Goal: Task Accomplishment & Management: Use online tool/utility

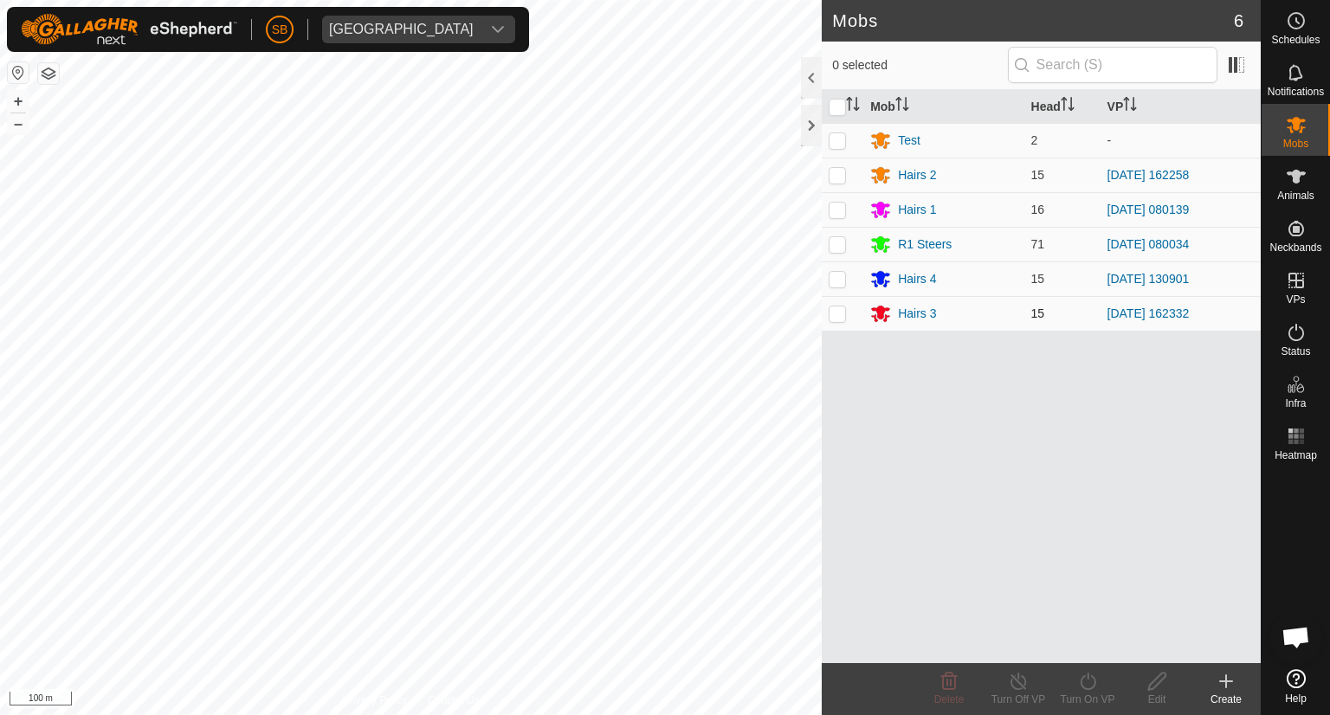
click at [835, 316] on p-checkbox at bounding box center [837, 314] width 17 height 14
checkbox input "true"
click at [1090, 680] on icon at bounding box center [1088, 681] width 22 height 21
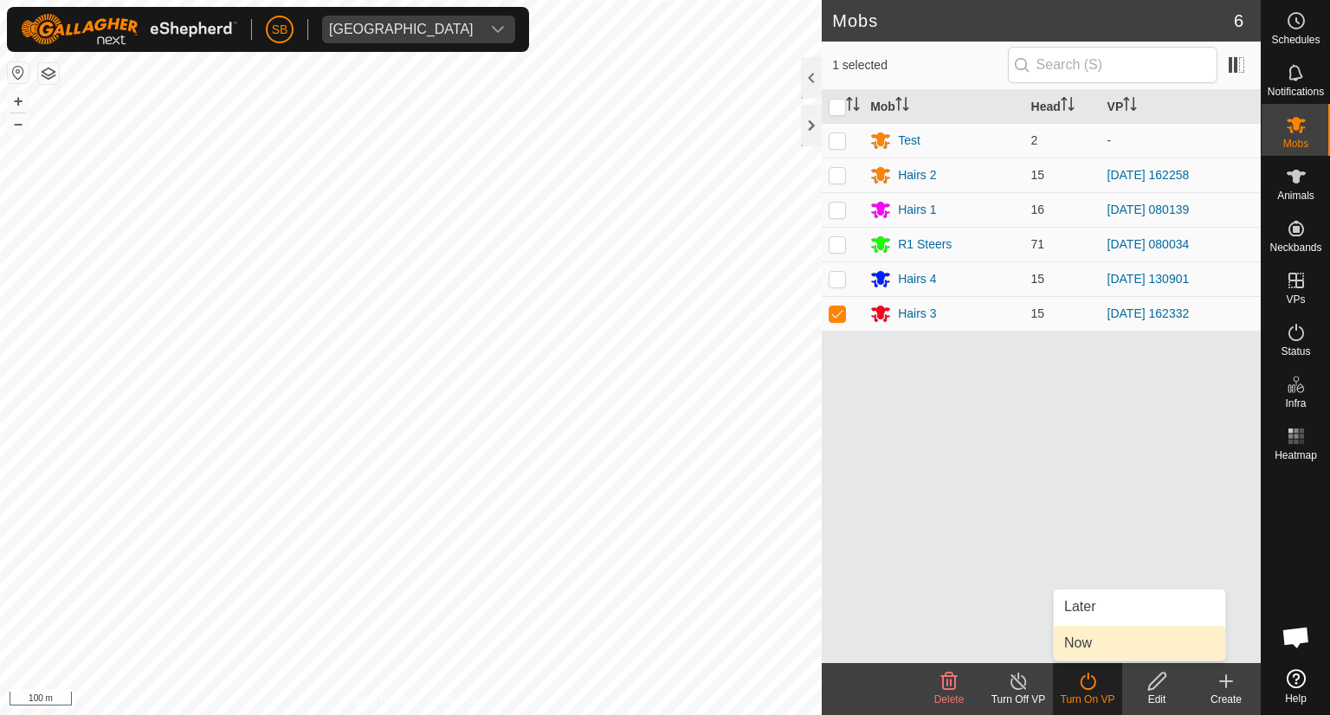
click at [1086, 645] on link "Now" at bounding box center [1139, 643] width 171 height 35
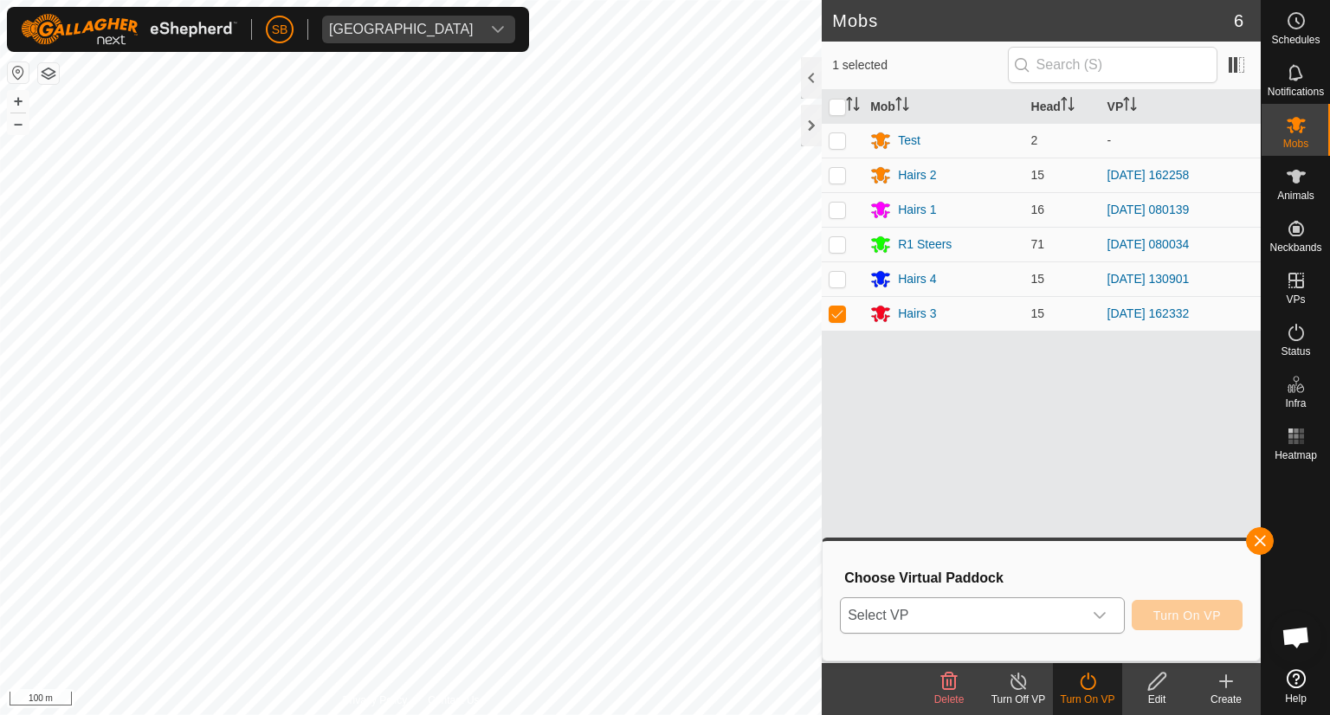
click at [1112, 603] on div "dropdown trigger" at bounding box center [1099, 615] width 35 height 35
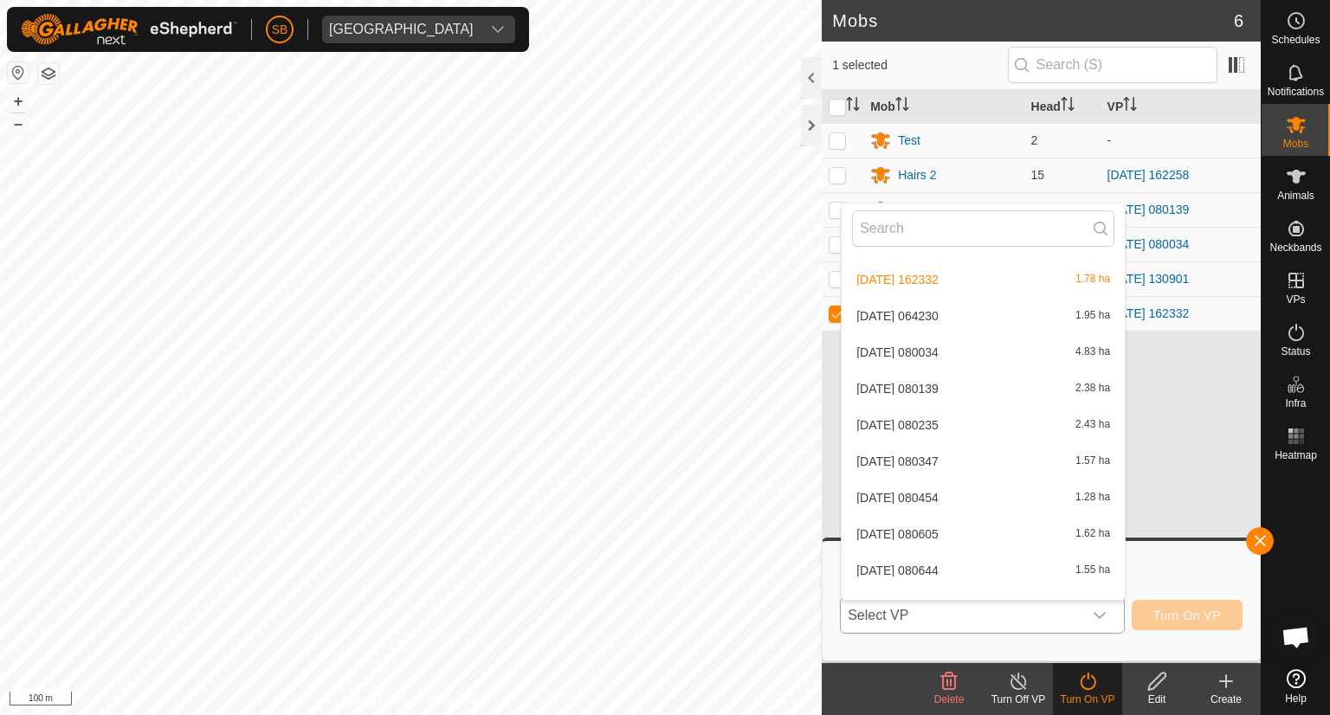
scroll to position [4602, 0]
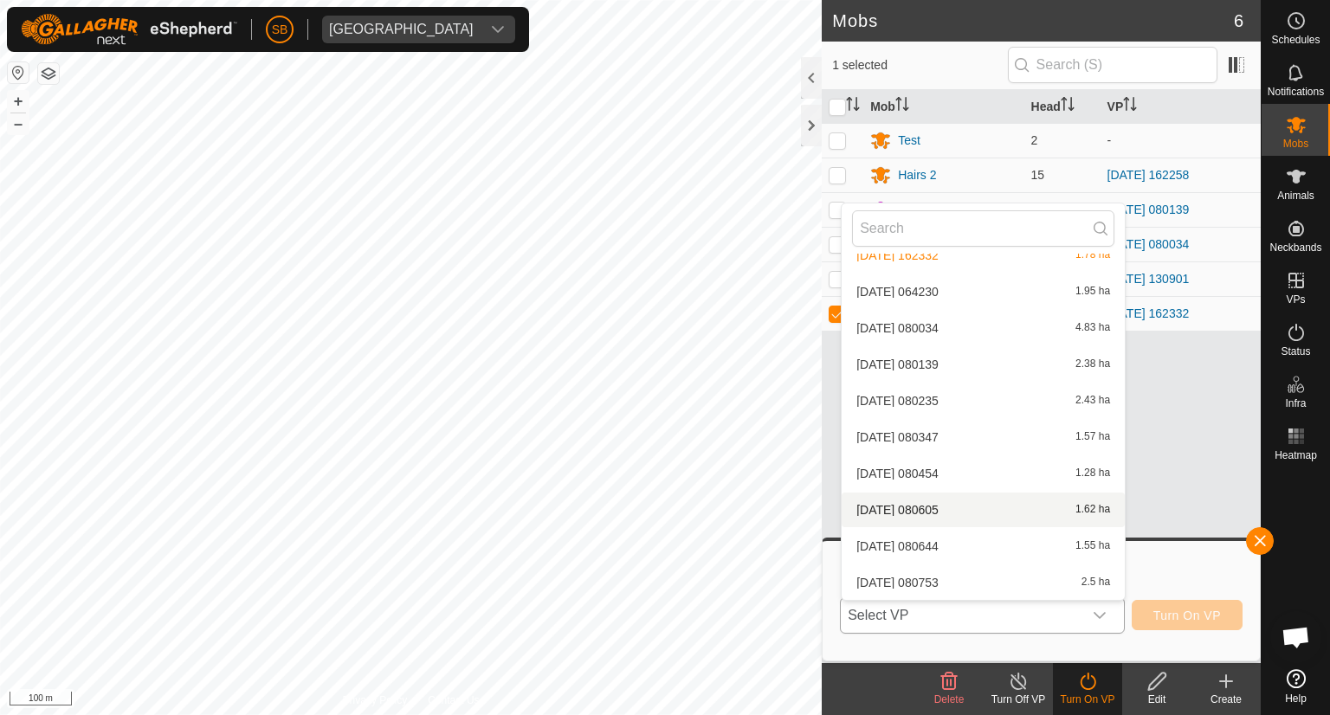
click at [979, 503] on li "[DATE] 080605 1.62 ha" at bounding box center [983, 510] width 283 height 35
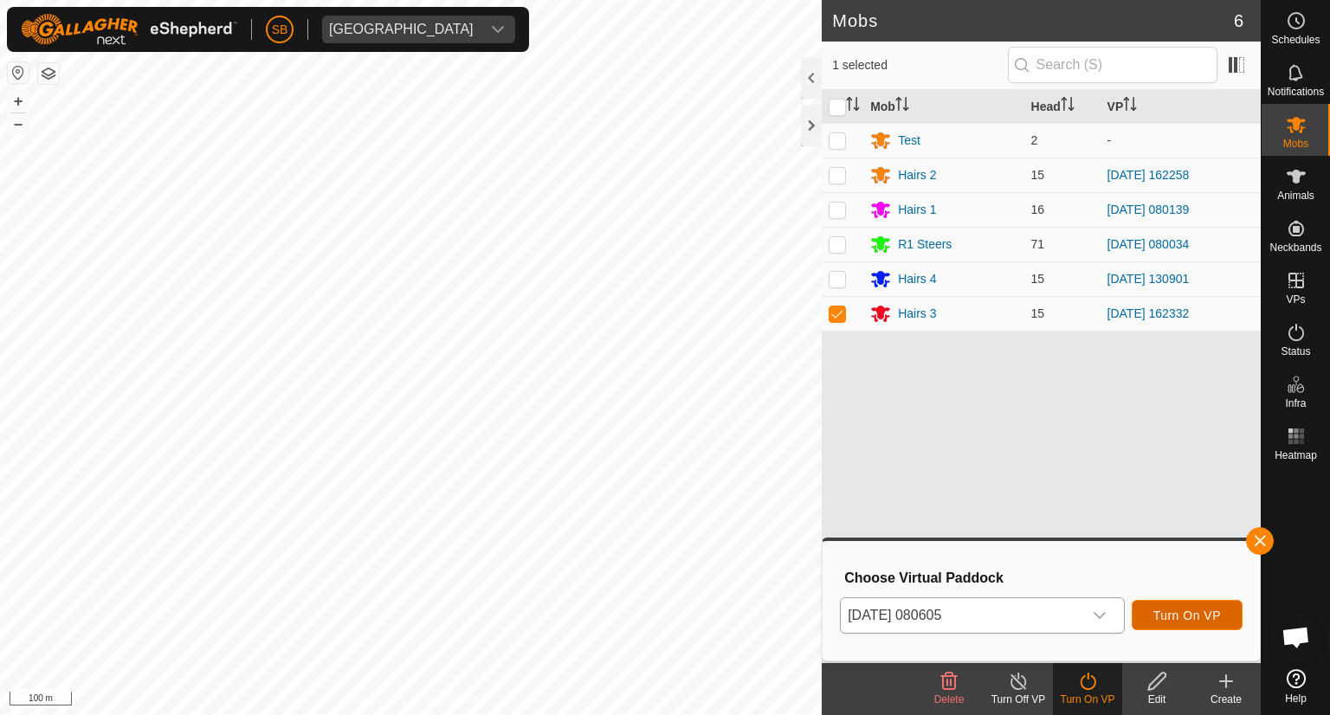
click at [1206, 610] on span "Turn On VP" at bounding box center [1187, 616] width 68 height 14
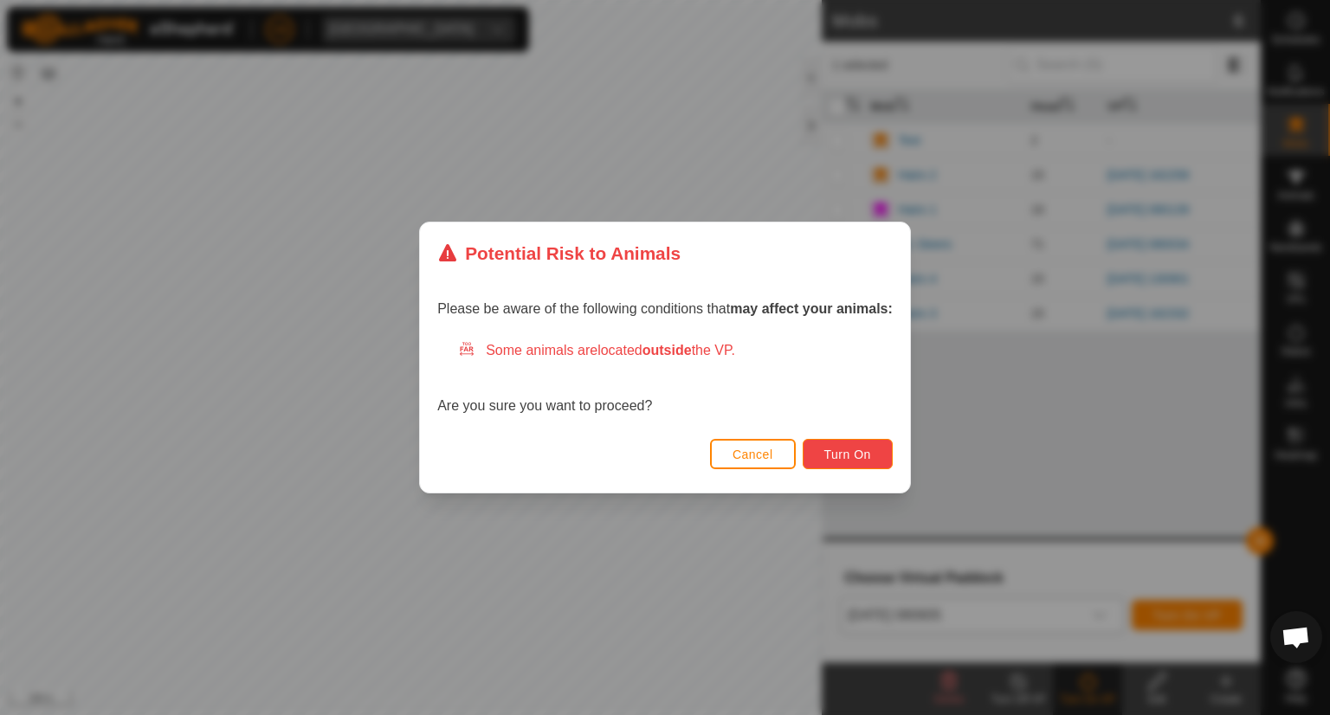
click at [852, 455] on span "Turn On" at bounding box center [847, 455] width 47 height 14
